Goal: Navigation & Orientation: Find specific page/section

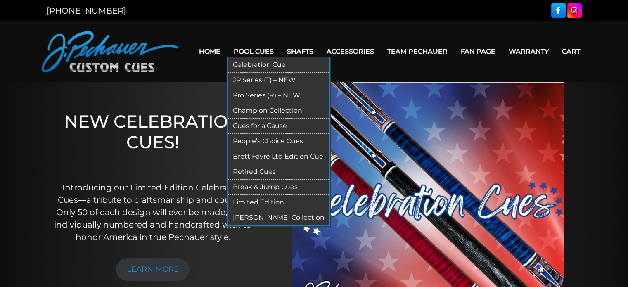
click at [255, 66] on link "Celebration Cue" at bounding box center [279, 64] width 102 height 15
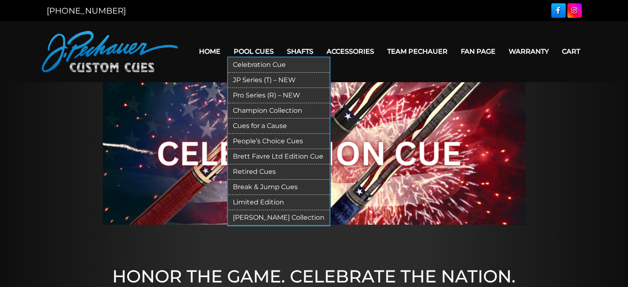
click at [267, 79] on link "JP Series (T) – NEW" at bounding box center [279, 80] width 102 height 15
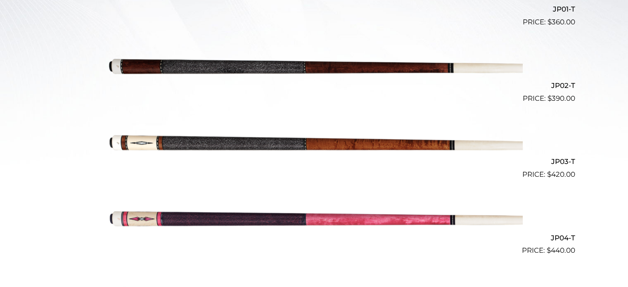
scroll to position [312, 0]
